Goal: Check status: Check status

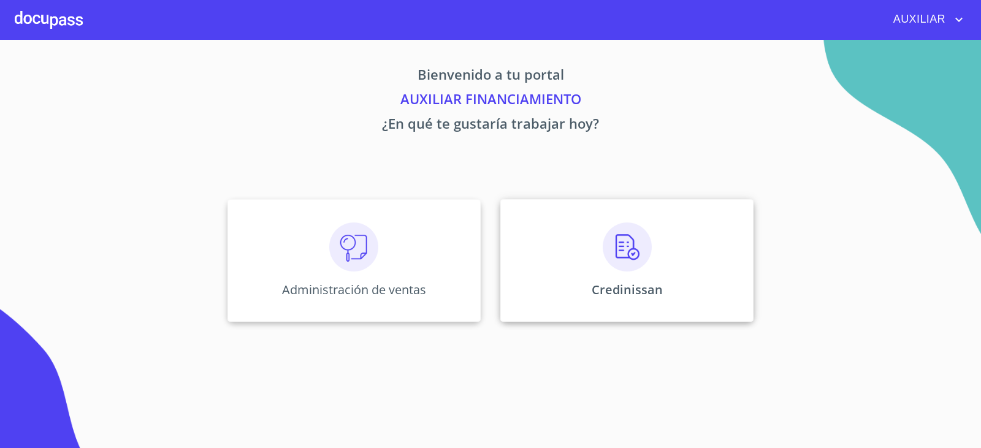
click at [655, 272] on div "Credinissan" at bounding box center [626, 260] width 253 height 123
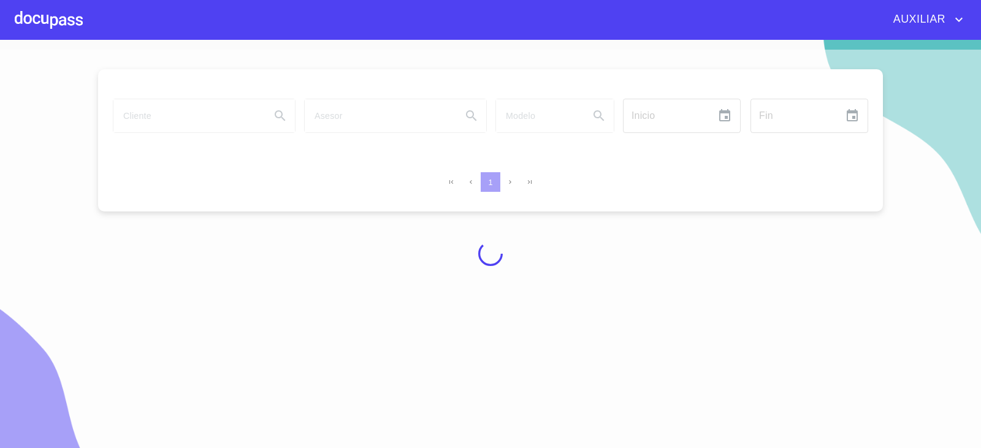
click at [225, 115] on div at bounding box center [490, 254] width 981 height 408
click at [212, 123] on div at bounding box center [490, 254] width 981 height 408
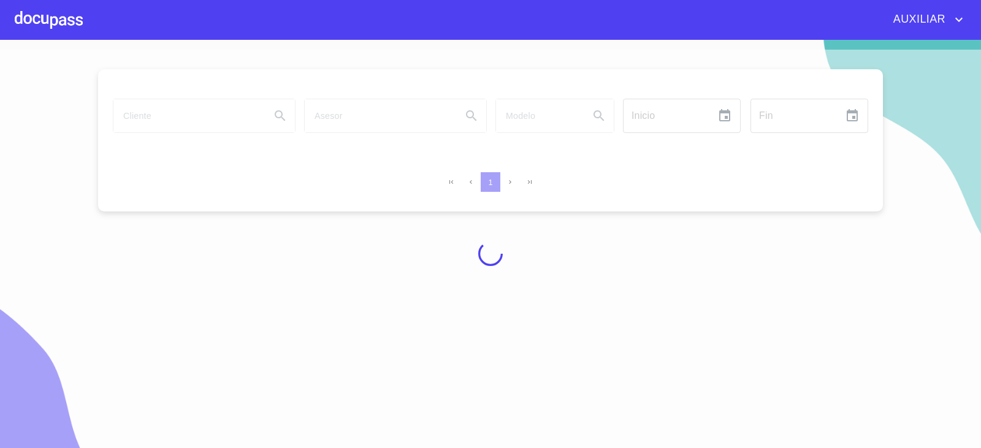
click at [212, 123] on div at bounding box center [490, 254] width 981 height 408
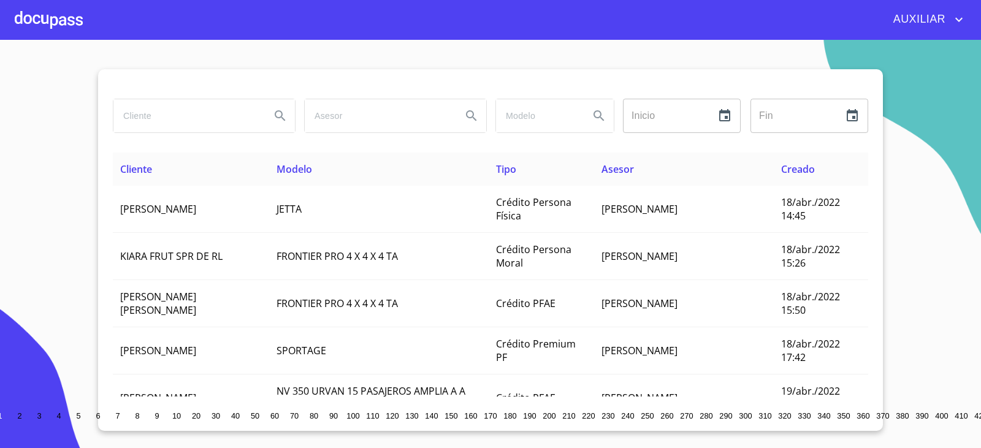
click at [213, 123] on input "search" at bounding box center [186, 115] width 147 height 33
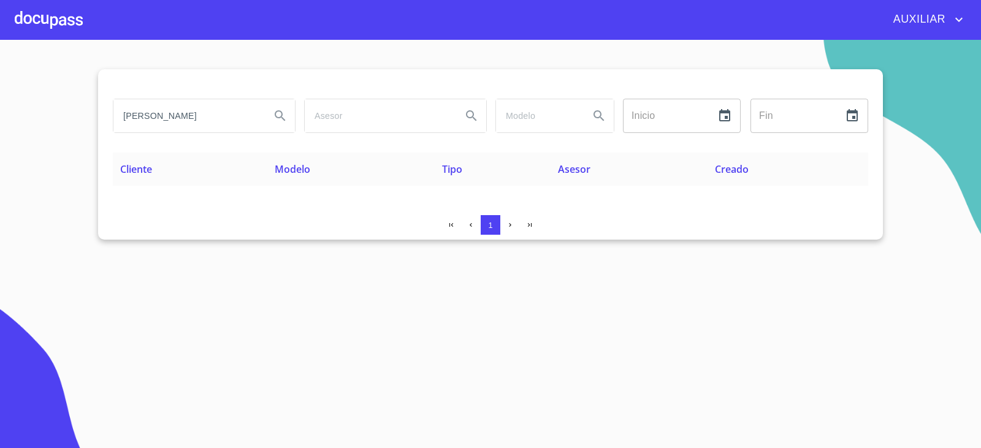
click at [186, 120] on input "[PERSON_NAME]" at bounding box center [186, 115] width 147 height 33
click at [197, 115] on input "[PERSON_NAME]" at bounding box center [186, 115] width 147 height 33
drag, startPoint x: 162, startPoint y: 113, endPoint x: 303, endPoint y: 165, distance: 150.1
click at [303, 165] on div "[PERSON_NAME] Inicio ​ Fin ​ Cliente Modelo Tipo Asesor Creado 1" at bounding box center [490, 154] width 785 height 170
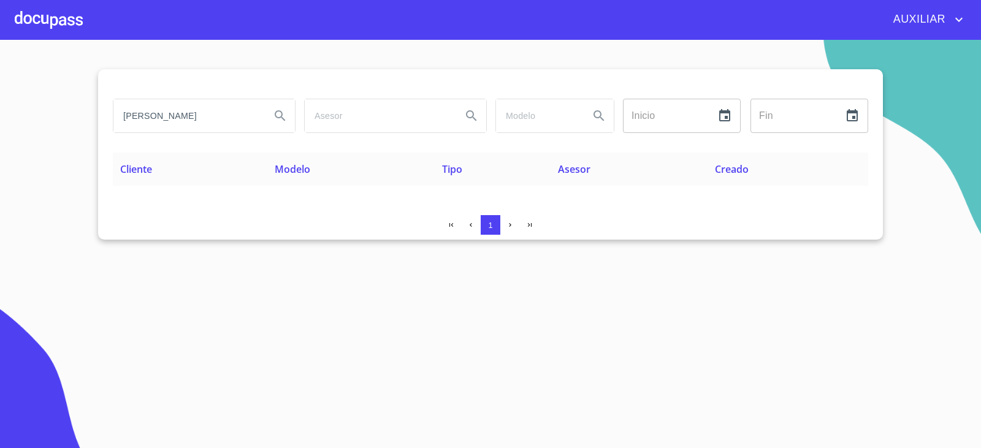
scroll to position [0, 7]
type input "[PERSON_NAME]"
